Goal: Task Accomplishment & Management: Use online tool/utility

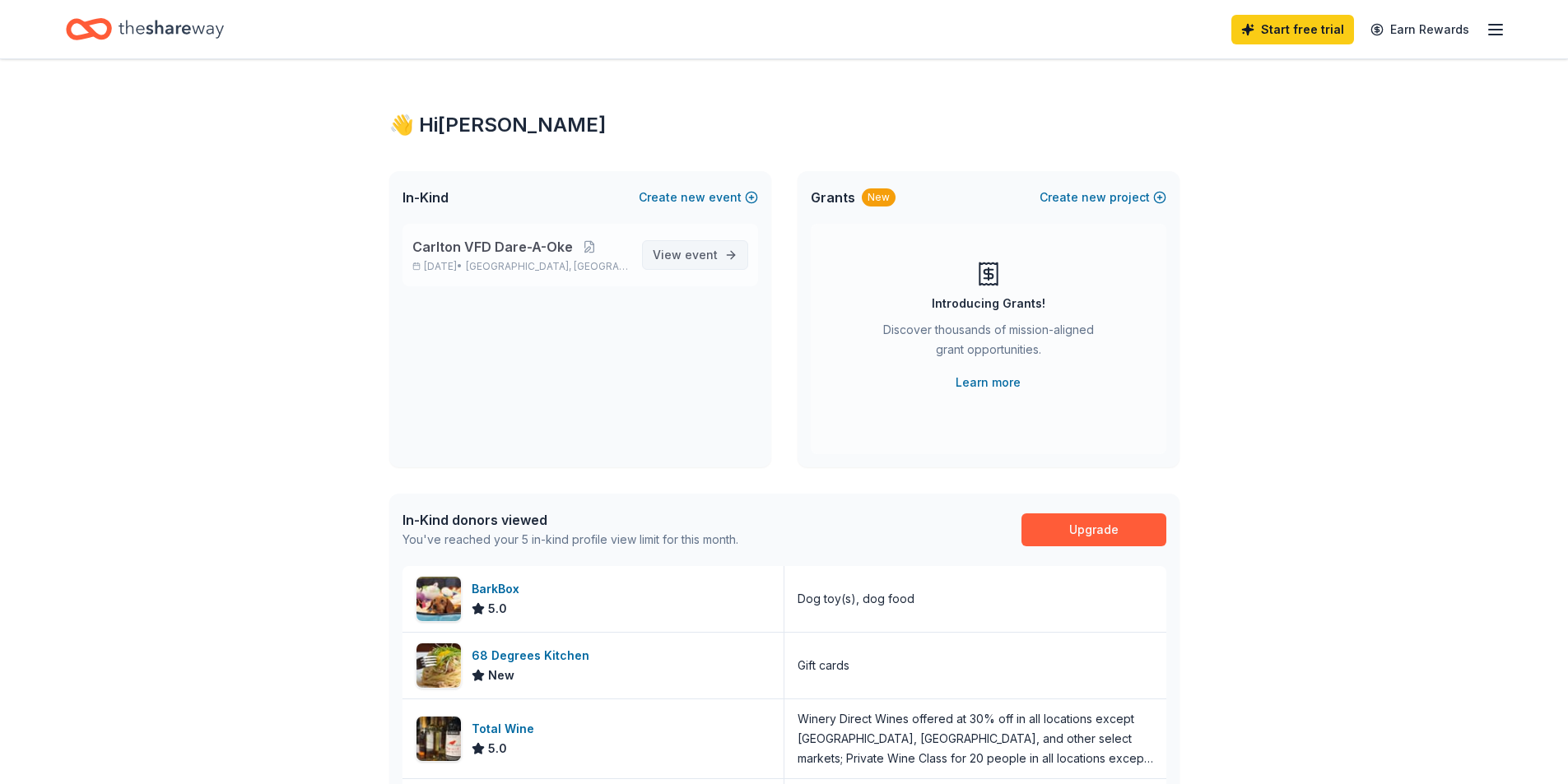
click at [710, 253] on span "event" at bounding box center [701, 255] width 33 height 14
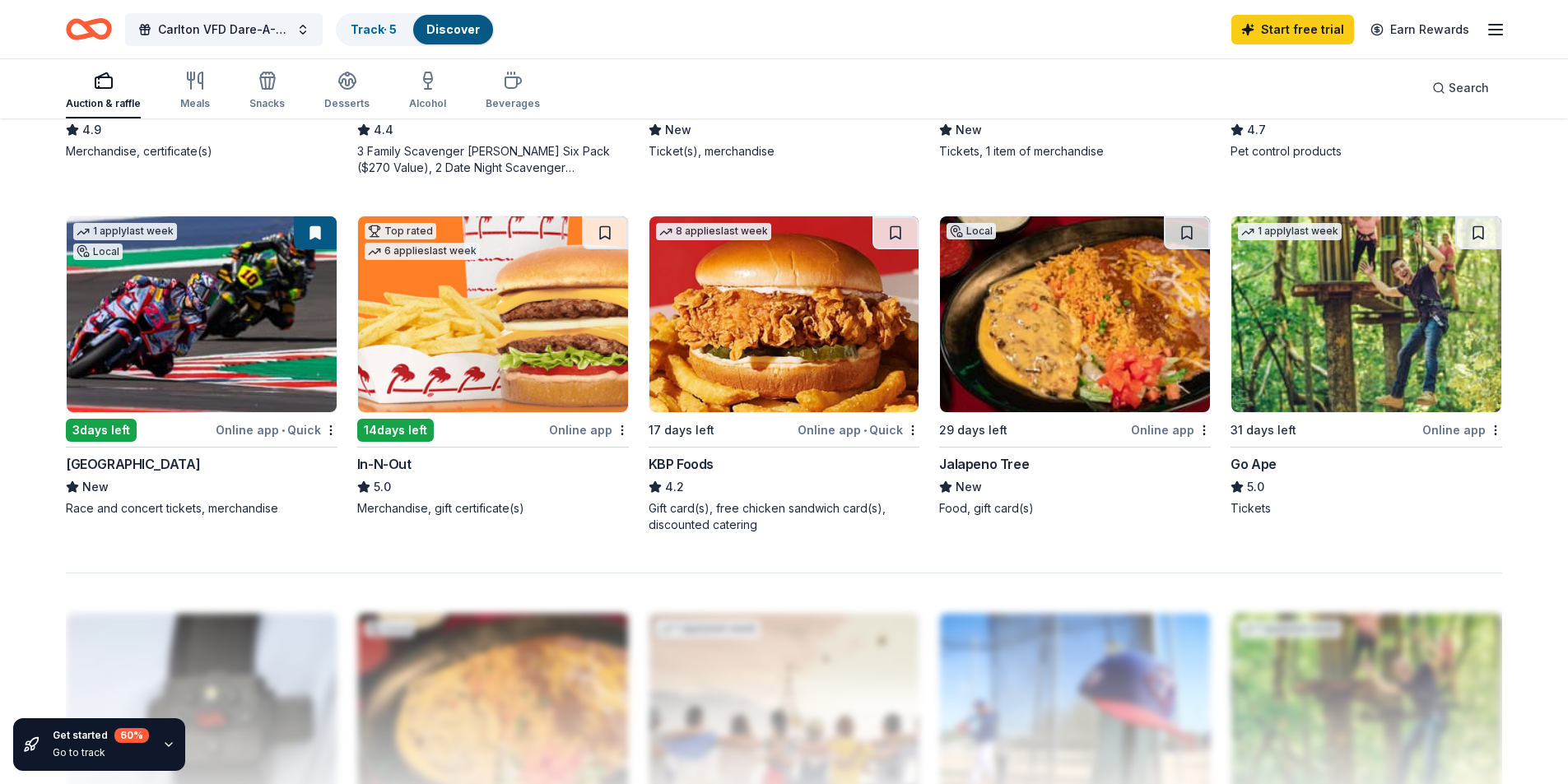
scroll to position [1153, 0]
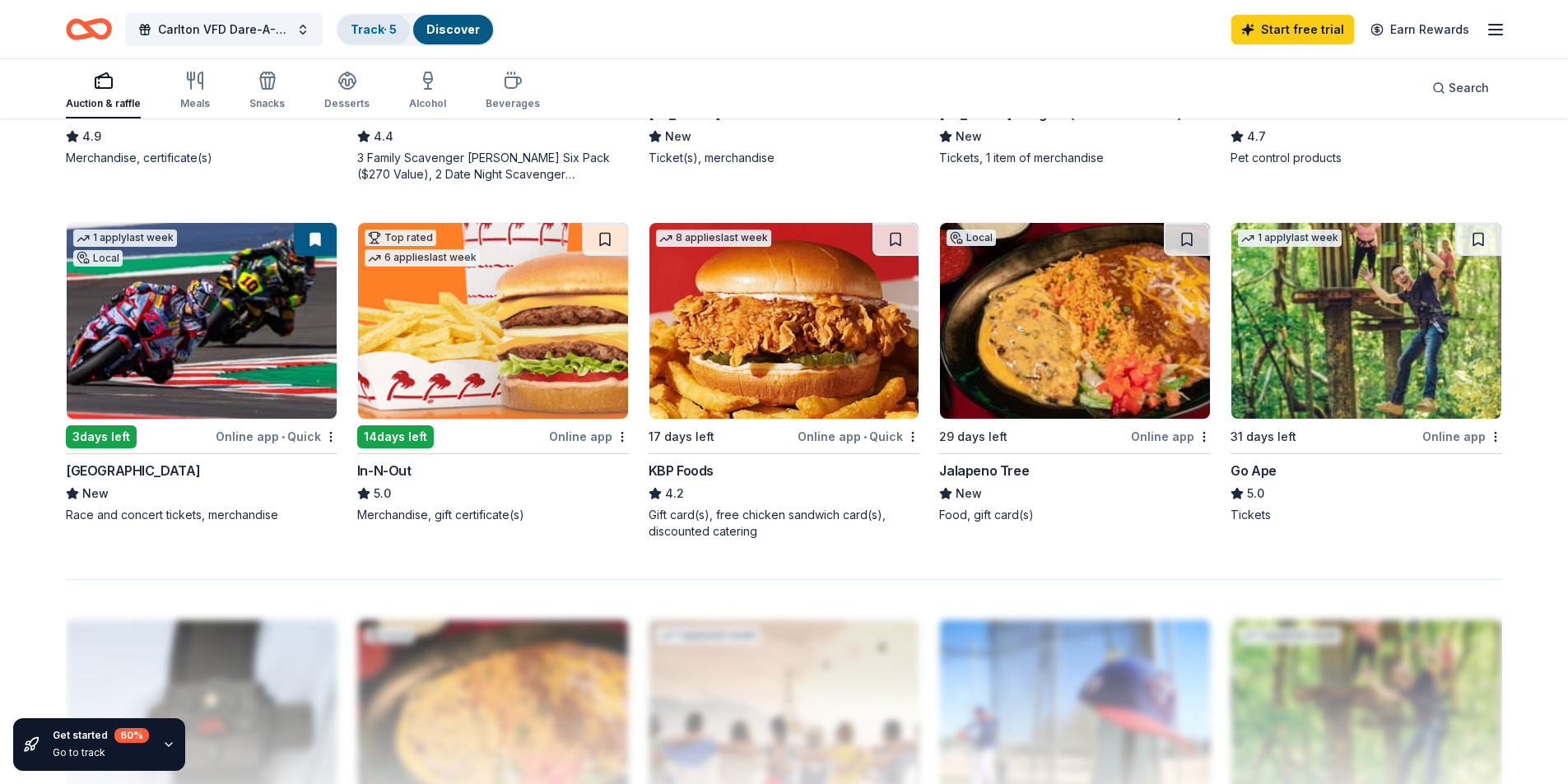
click at [371, 30] on link "Track · 5" at bounding box center [374, 29] width 46 height 14
click at [381, 27] on link "Track · 5" at bounding box center [374, 29] width 46 height 14
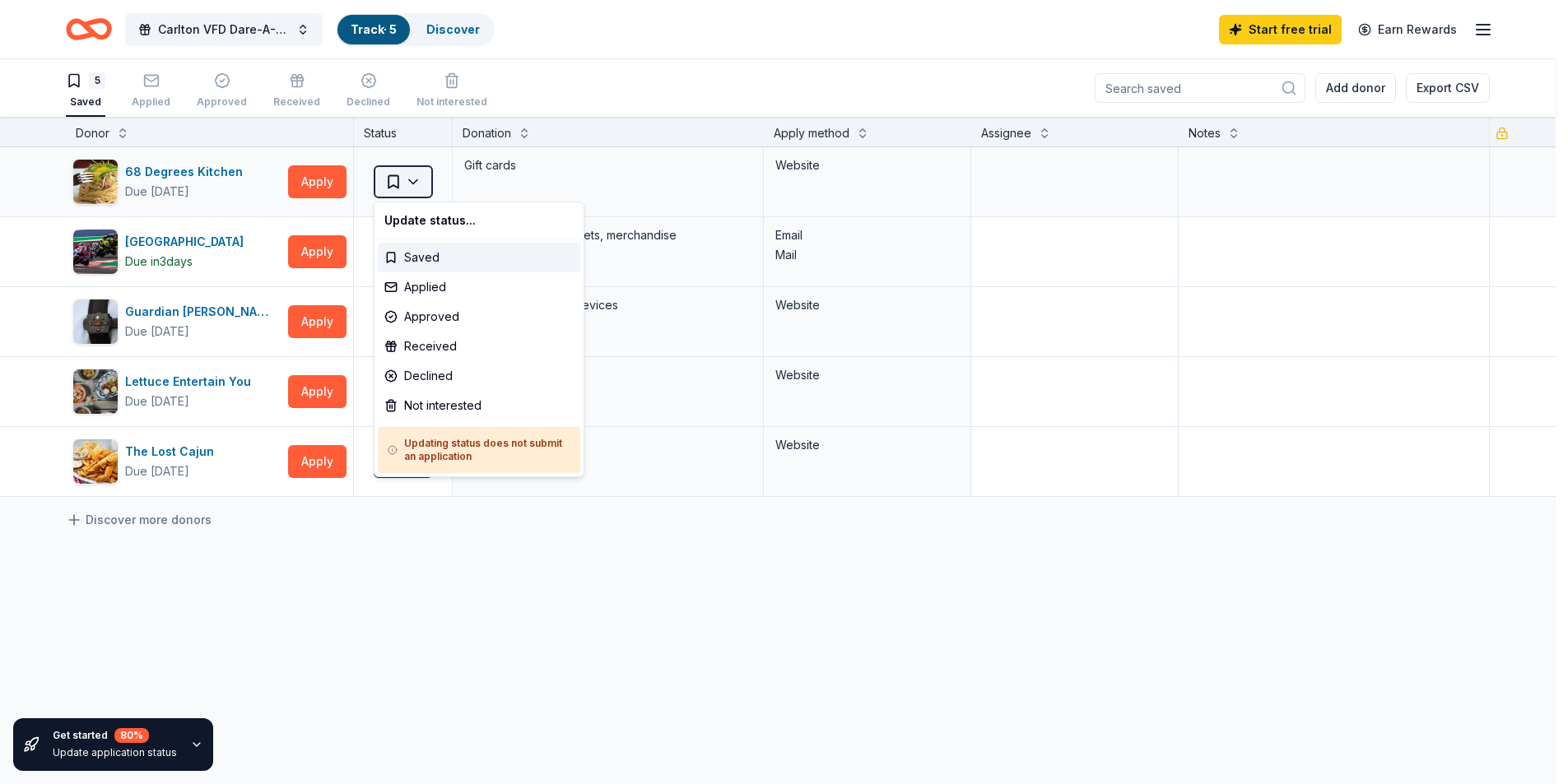
click at [405, 181] on html "Carlton VFD Dare-A-Oke Track · 5 Discover Start free trial Earn Rewards 5 Saved…" at bounding box center [784, 392] width 1568 height 784
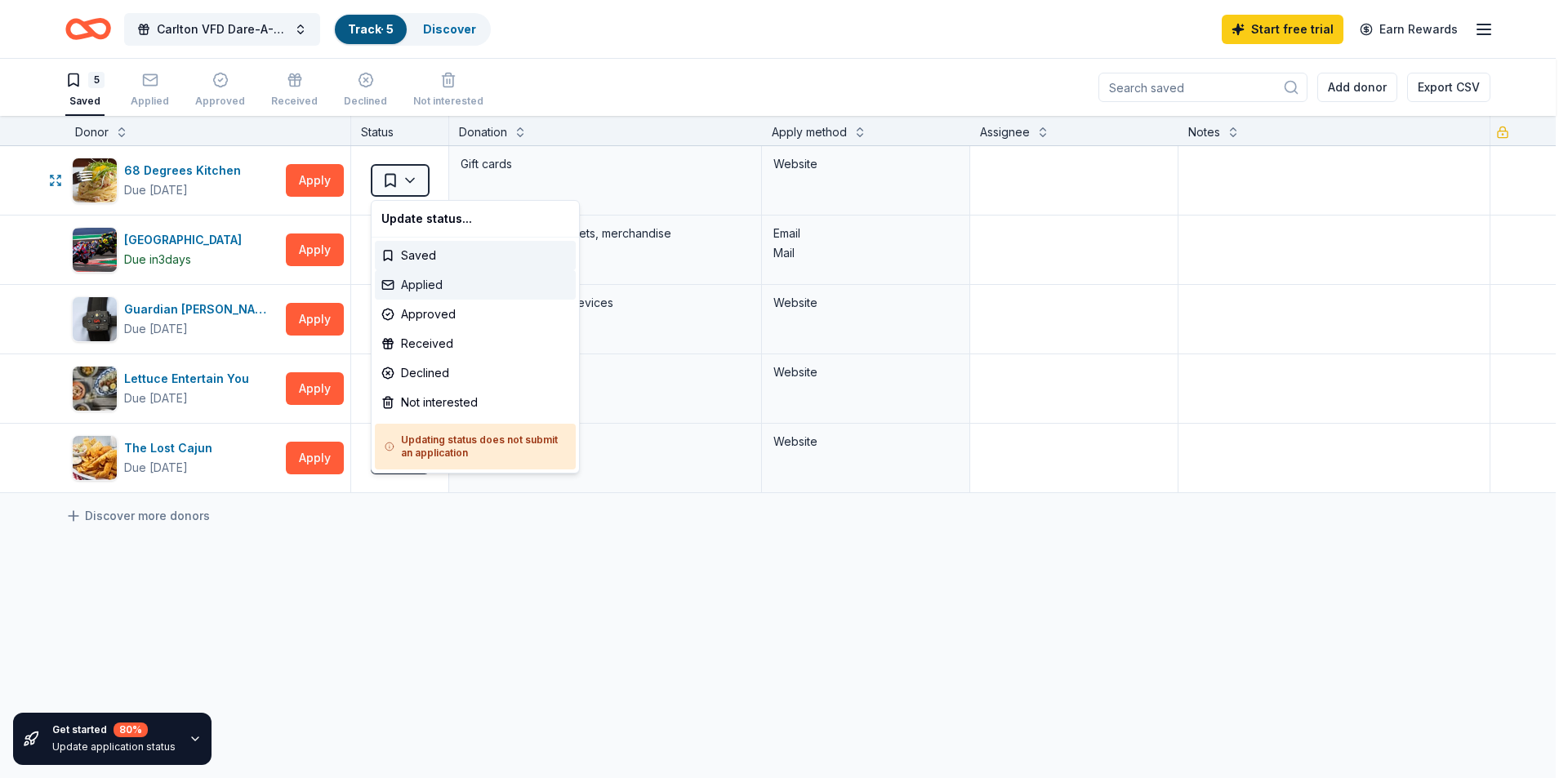
click at [434, 291] on div "Applied" at bounding box center [475, 285] width 201 height 30
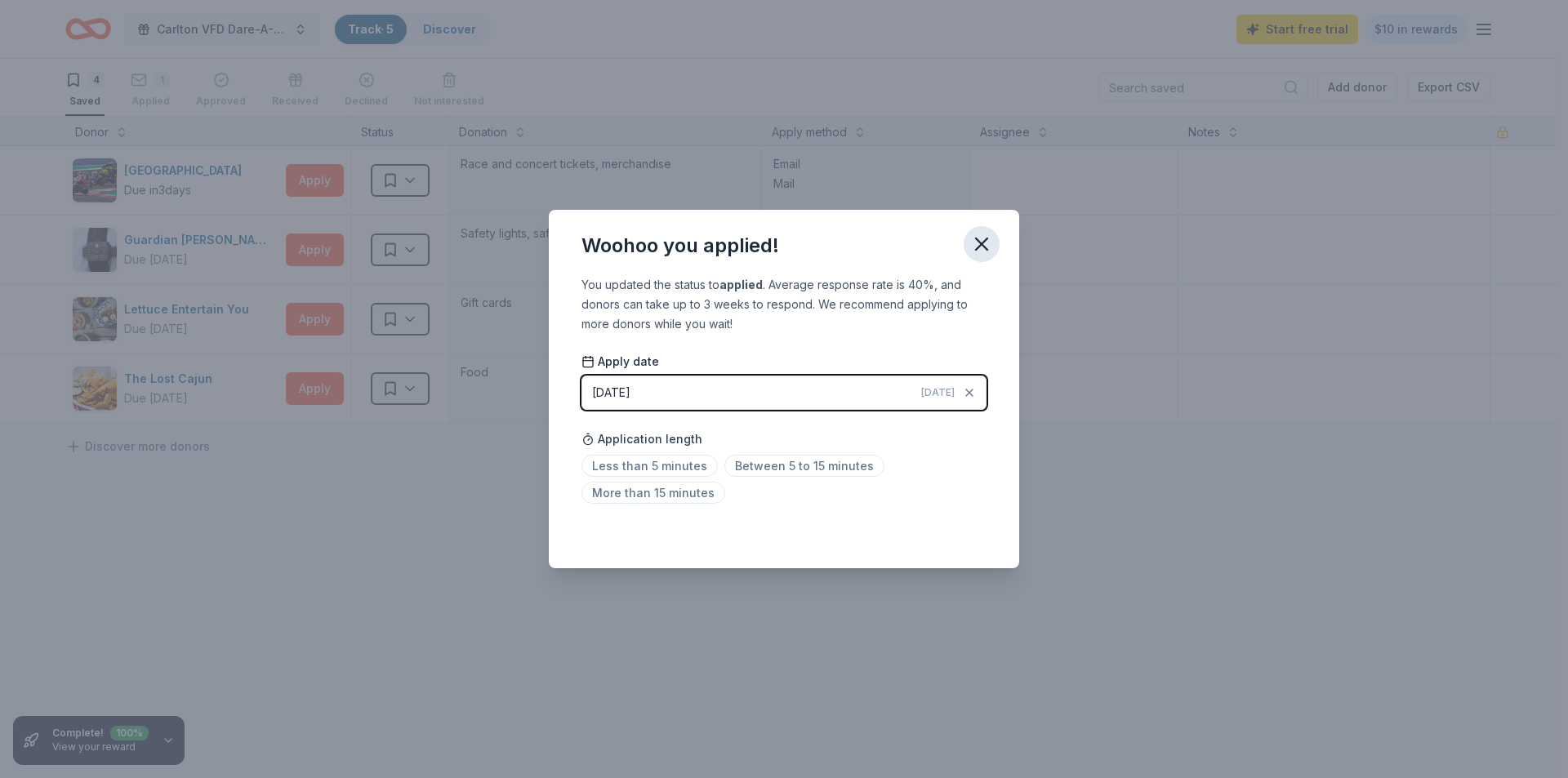
click at [974, 239] on icon "button" at bounding box center [982, 244] width 23 height 23
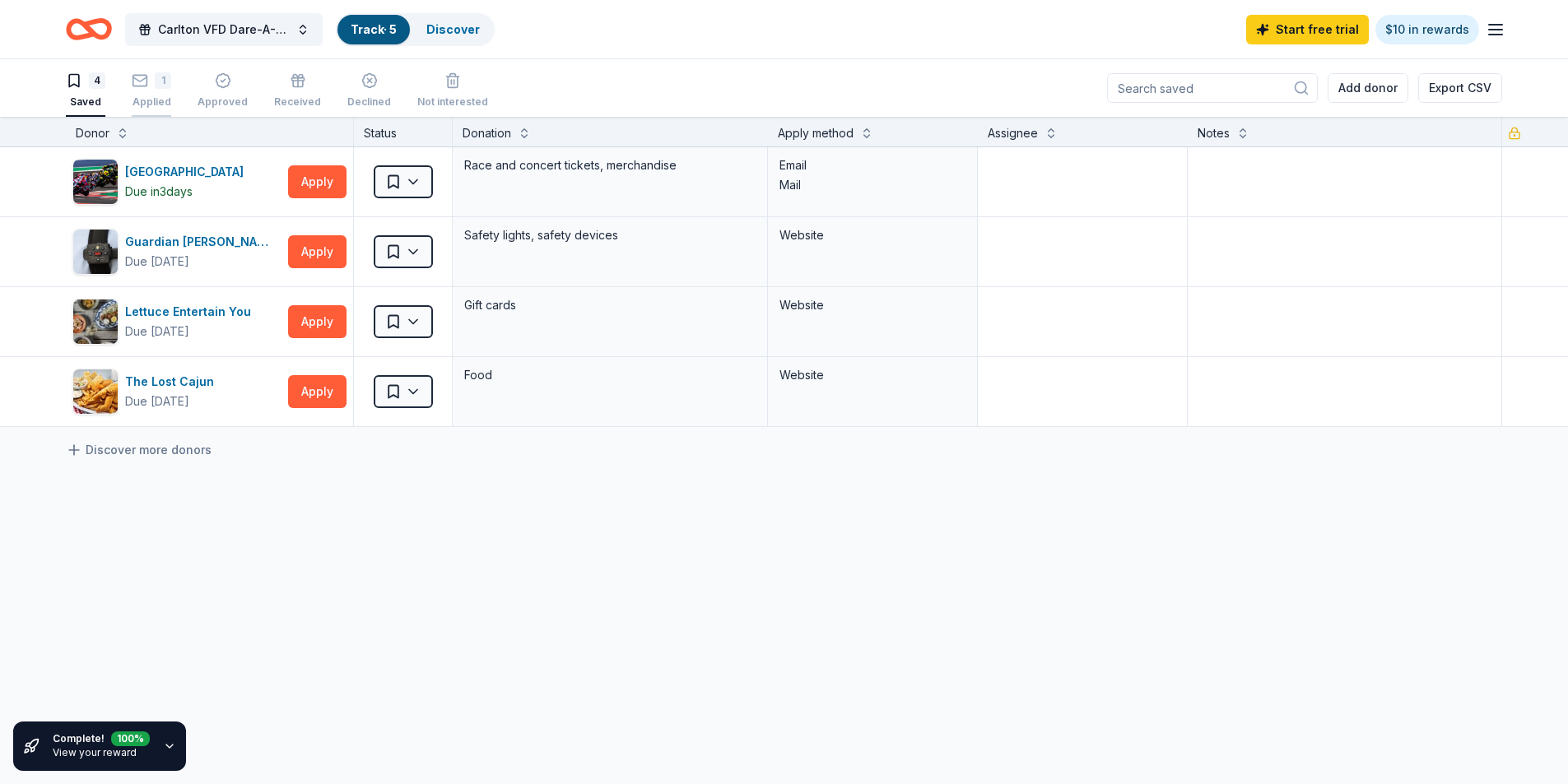
click at [151, 95] on div "Applied" at bounding box center [151, 93] width 40 height 13
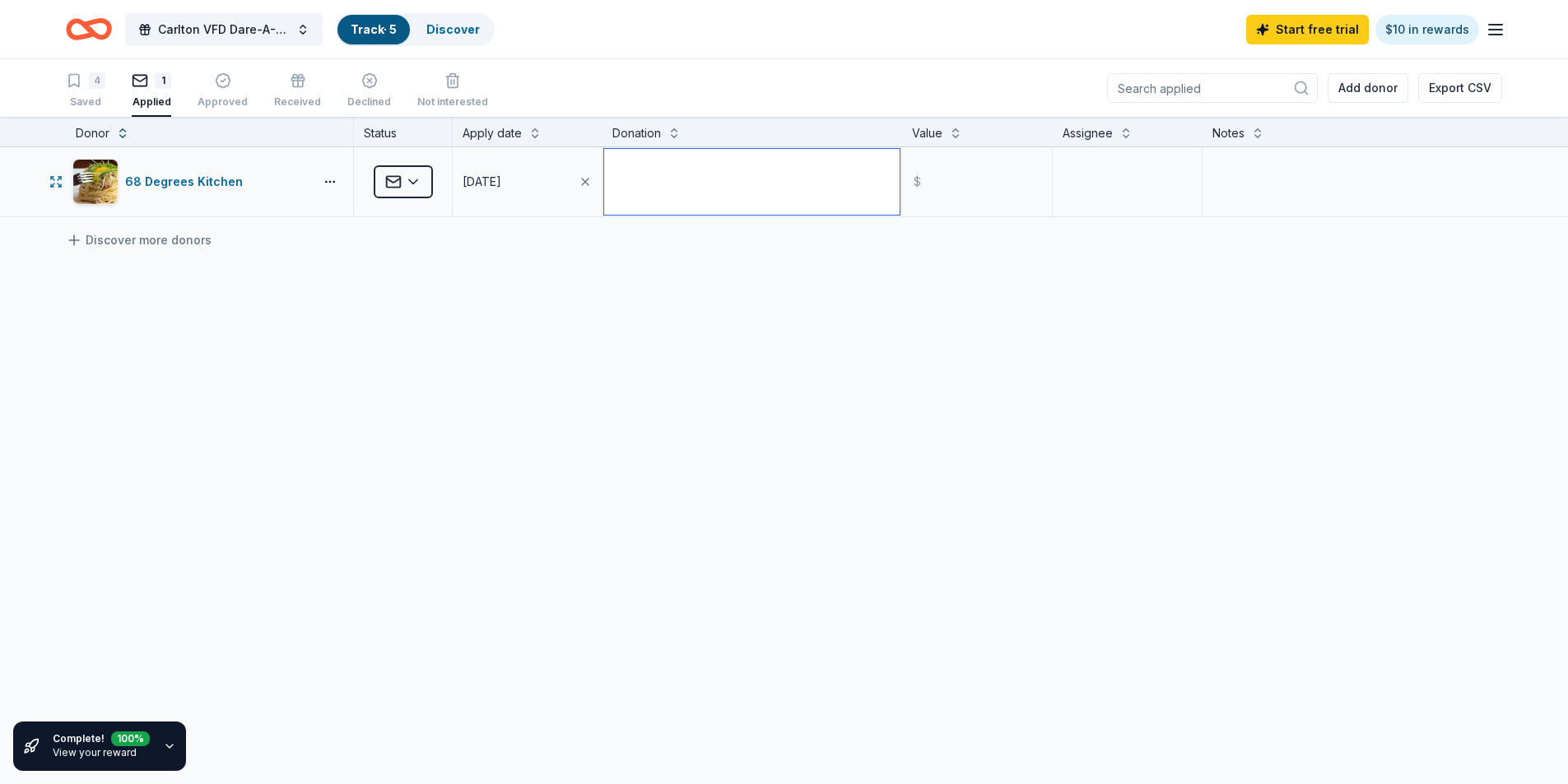
click at [773, 206] on textarea at bounding box center [751, 182] width 295 height 66
